Goal: Transaction & Acquisition: Purchase product/service

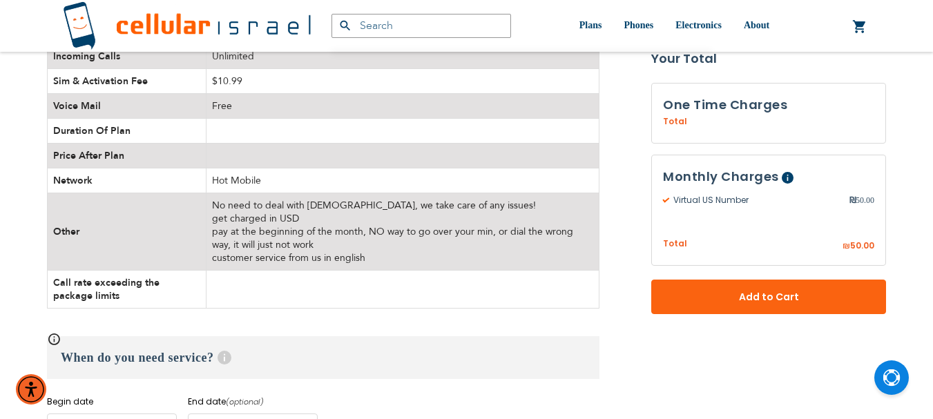
scroll to position [483, 0]
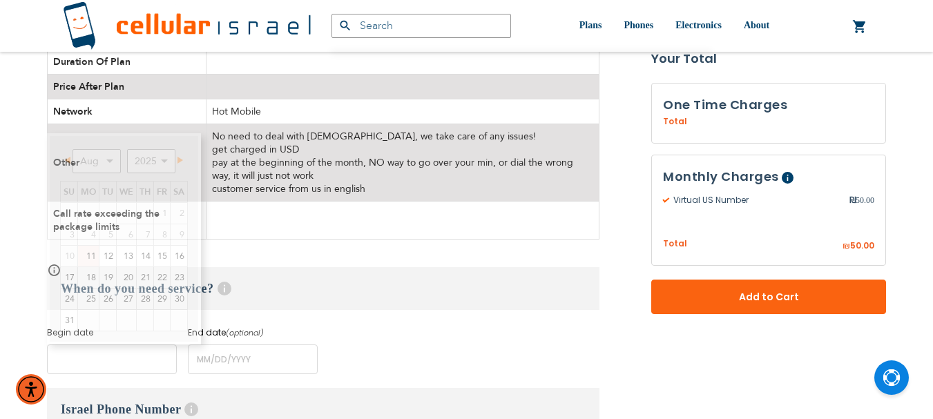
click at [88, 359] on input "name" at bounding box center [112, 360] width 130 height 30
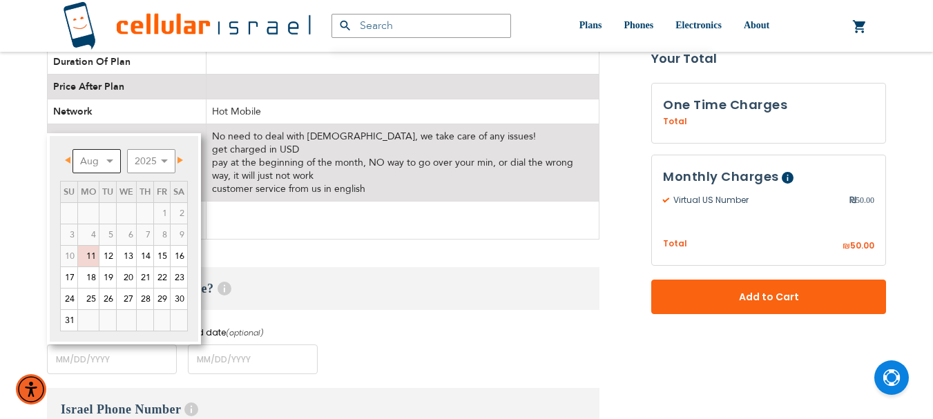
click at [112, 160] on select "Aug Sep Oct Nov Dec" at bounding box center [97, 161] width 48 height 24
click at [66, 298] on link "24" at bounding box center [69, 299] width 17 height 21
type input "[DATE]"
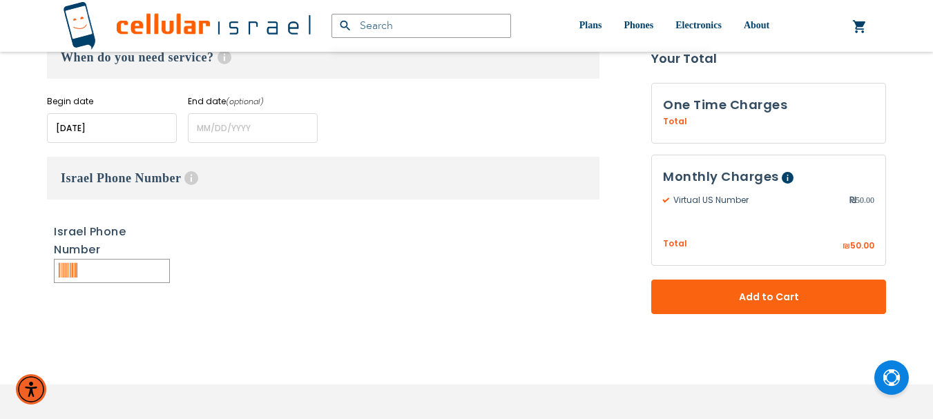
scroll to position [691, 0]
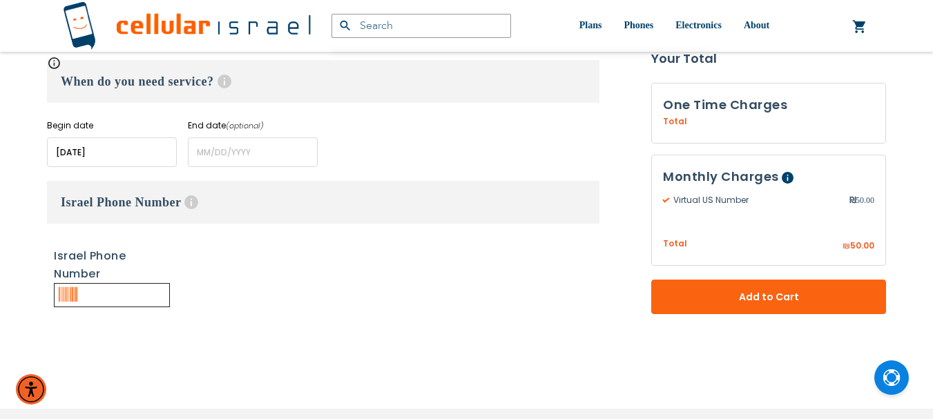
click at [85, 295] on input "text" at bounding box center [112, 295] width 116 height 24
click at [81, 293] on input "text" at bounding box center [112, 295] width 116 height 24
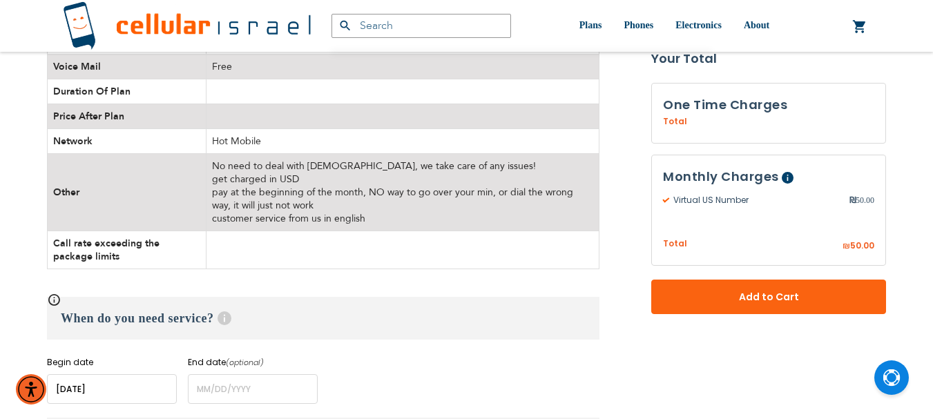
scroll to position [483, 0]
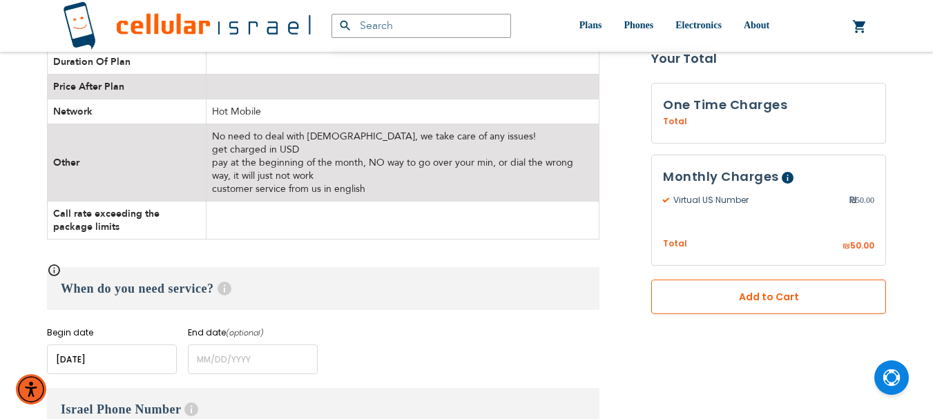
type input "0533154795"
click at [753, 296] on span "Add to Cart" at bounding box center [769, 297] width 144 height 15
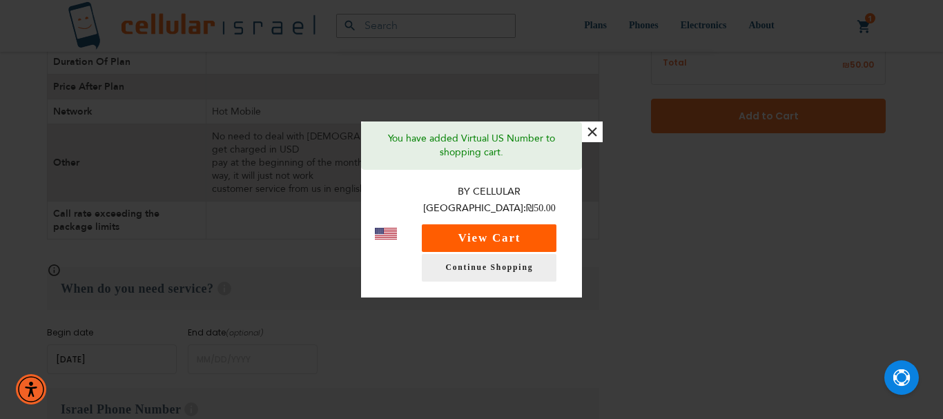
click at [508, 226] on button "View Cart" at bounding box center [489, 238] width 135 height 28
